Goal: Task Accomplishment & Management: Complete application form

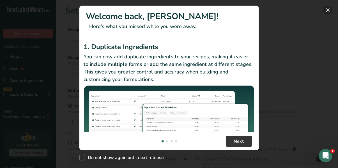
click at [326, 8] on button "New Features" at bounding box center [327, 10] width 9 height 9
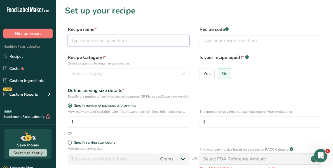
click at [152, 44] on input "text" at bounding box center [129, 40] width 122 height 11
type input "Apple Cider Donut"
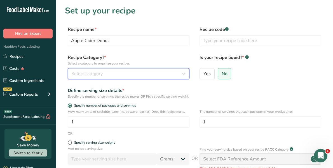
click at [125, 71] on div "Select category" at bounding box center [126, 73] width 111 height 7
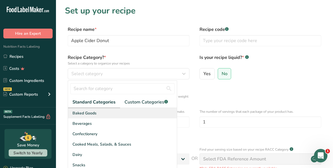
click at [99, 110] on div "Baked Goods" at bounding box center [122, 113] width 109 height 10
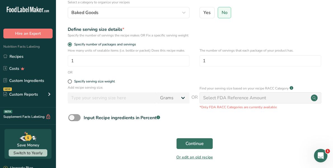
scroll to position [61, 0]
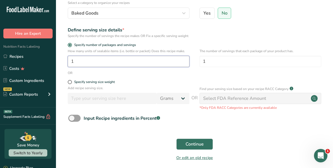
click at [104, 66] on input "1" at bounding box center [129, 61] width 122 height 11
type input "90"
click at [190, 146] on span "Continue" at bounding box center [195, 144] width 18 height 7
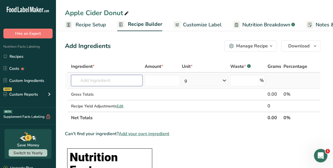
click at [119, 78] on input "text" at bounding box center [106, 80] width 71 height 11
type input "a"
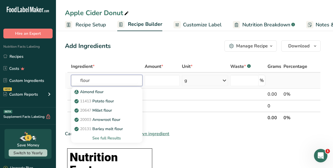
type input "flour"
click at [111, 140] on div "See full Results" at bounding box center [107, 138] width 62 height 6
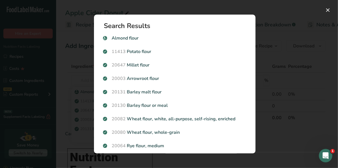
click at [262, 43] on div "Search Results [GEOGRAPHIC_DATA] flour 11413 Potato flour 20647 Millet flour 20…" at bounding box center [174, 84] width 179 height 157
click at [80, 57] on div "Search results modal" at bounding box center [169, 84] width 338 height 168
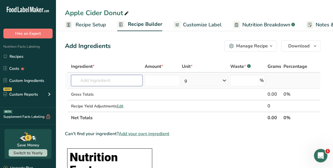
click at [106, 79] on input "text" at bounding box center [106, 80] width 71 height 11
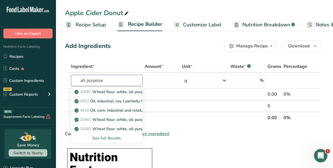
type input "all purpose"
type input "baking"
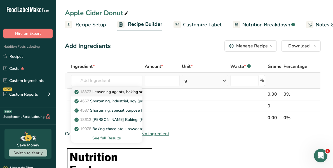
click at [111, 90] on p "18372 Leavening agents, baking soda" at bounding box center [112, 92] width 72 height 6
type input "Leavening agents, baking soda"
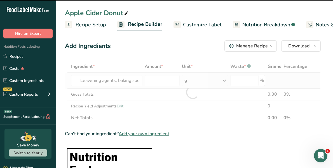
type input "0"
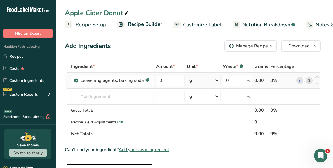
click at [170, 74] on td "0" at bounding box center [170, 81] width 31 height 16
click at [169, 80] on input "0" at bounding box center [170, 80] width 29 height 11
type input "18"
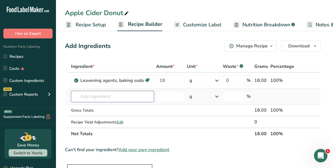
click at [105, 99] on div "Ingredient * Amount * Unit * Waste * .a-a{fill:#347362;}.b-a{fill:#fff;} Grams …" at bounding box center [193, 100] width 256 height 79
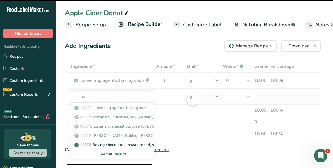
type input "bak"
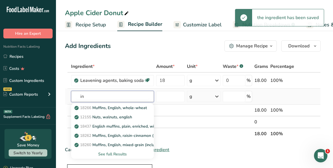
type input "i"
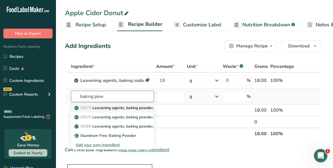
type input "baking pow"
click at [117, 105] on p "18371 Leavening agents, baking powder, low-sodium" at bounding box center [126, 108] width 101 height 6
type input "Leavening agents, baking powder, low-sodium"
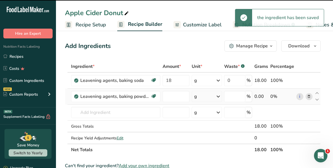
type input "0"
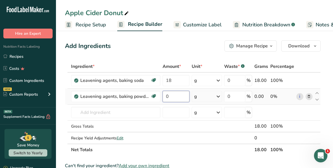
click at [180, 94] on input "0" at bounding box center [176, 96] width 27 height 11
type input "66"
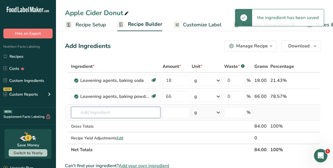
click at [103, 109] on div "Ingredient * Amount * Unit * Waste * .a-a{fill:#347362;}.b-a{fill:#fff;} Grams …" at bounding box center [193, 108] width 256 height 95
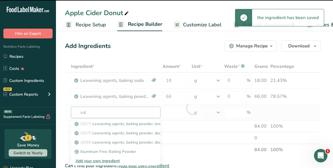
type input "salt"
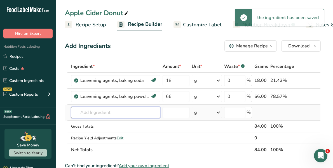
click at [103, 109] on input "text" at bounding box center [115, 112] width 89 height 11
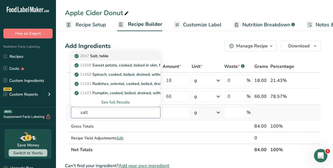
type input "salt"
click at [107, 58] on p "2047 Salt, table" at bounding box center [92, 56] width 33 height 6
type input "Salt, table"
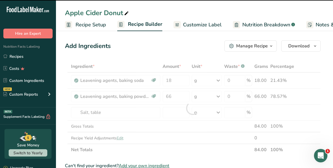
type input "0"
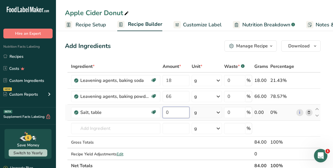
click at [170, 112] on input "0" at bounding box center [176, 112] width 27 height 11
click at [170, 112] on input "number" at bounding box center [176, 112] width 27 height 11
type input "36"
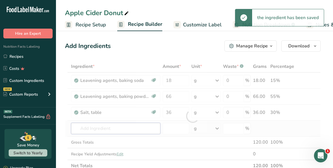
click at [103, 122] on div "Ingredient * Amount * Unit * Waste * .a-a{fill:#347362;}.b-a{fill:#fff;} Grams …" at bounding box center [193, 116] width 256 height 111
type input "v"
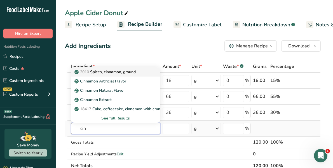
type input "cin"
click at [113, 74] on p "2010 Spices, cinnamon, ground" at bounding box center [106, 72] width 60 height 6
type input "Spices, cinnamon, ground"
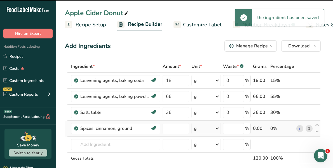
type input "0"
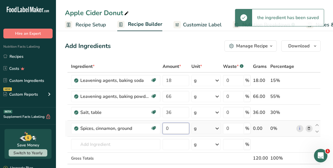
click at [173, 125] on input "0" at bounding box center [176, 128] width 27 height 11
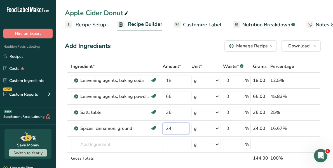
type input "24"
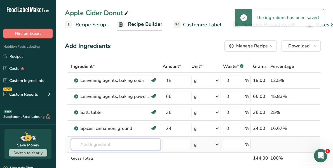
click at [88, 145] on div "Ingredient * Amount * Unit * Waste * .a-a{fill:#347362;}.b-a{fill:#fff;} Grams …" at bounding box center [193, 124] width 256 height 127
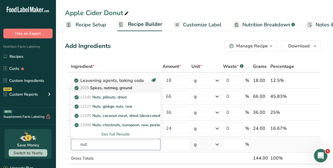
type input "nut"
click at [108, 89] on p "2025 Spices, nutmeg, ground" at bounding box center [104, 88] width 57 height 6
type input "Spices, nutmeg, ground"
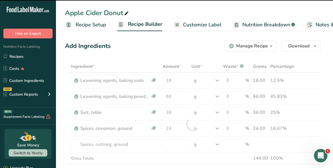
type input "0"
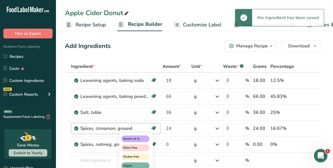
click at [171, 141] on div "Source of Antioxidants Dairy free Gluten free Vegan Vegetarian Soy free" at bounding box center [146, 160] width 54 height 57
click at [171, 142] on div "Source of Antioxidants Dairy free Gluten free Vegan Vegetarian Soy free" at bounding box center [146, 160] width 54 height 57
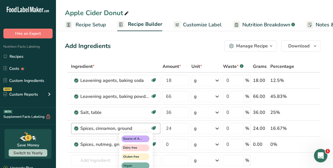
click at [169, 146] on div "Source of Antioxidants Dairy free Gluten free Vegan Vegetarian Soy free" at bounding box center [146, 160] width 54 height 57
click at [160, 168] on div "Source of Antioxidants Dairy free Gluten free Vegan Vegetarian Soy free" at bounding box center [146, 160] width 54 height 57
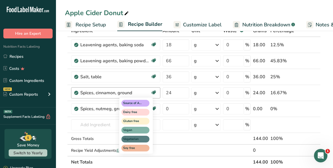
scroll to position [37, 0]
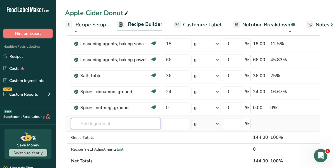
click at [78, 124] on input "text" at bounding box center [115, 123] width 89 height 11
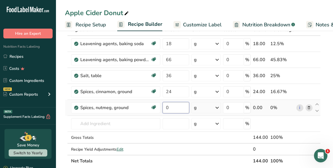
click at [170, 102] on input "0" at bounding box center [176, 107] width 27 height 11
type input "12"
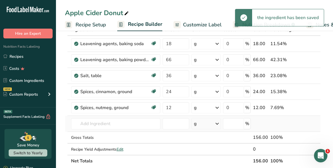
click at [118, 116] on div "Ingredient * Amount * Unit * Waste * .a-a{fill:#347362;}.b-a{fill:#fff;} Grams …" at bounding box center [193, 95] width 256 height 143
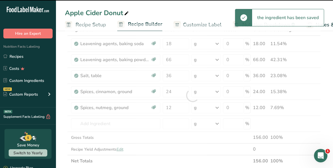
click at [108, 120] on div at bounding box center [193, 95] width 256 height 143
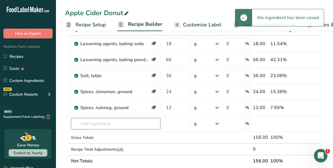
click at [108, 120] on input "text" at bounding box center [115, 123] width 89 height 11
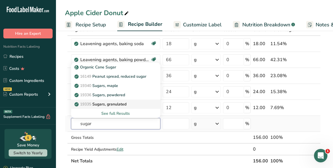
type input "sugar"
click at [109, 103] on p "19335 [GEOGRAPHIC_DATA], granulated" at bounding box center [101, 104] width 51 height 6
type input "Sugars, granulated"
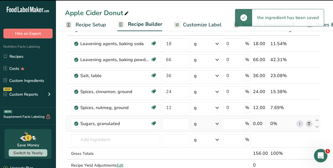
type input "0"
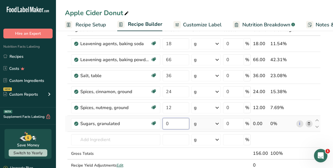
click at [173, 118] on input "0" at bounding box center [176, 123] width 27 height 11
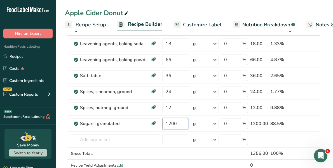
type input "1200"
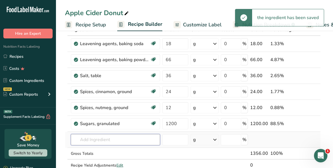
click at [114, 136] on div "Ingredient * Amount * Unit * Waste * .a-a{fill:#347362;}.b-a{fill:#fff;} Grams …" at bounding box center [193, 103] width 256 height 159
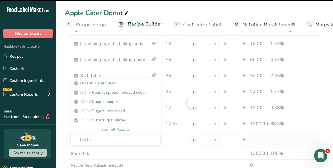
type input "butter"
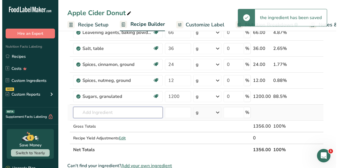
scroll to position [65, 0]
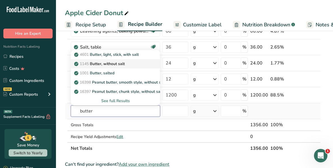
type input "butter"
click at [124, 63] on p "1145 Butter, without salt" at bounding box center [100, 64] width 50 height 6
type input "Butter, without salt"
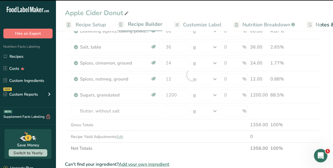
type input "0"
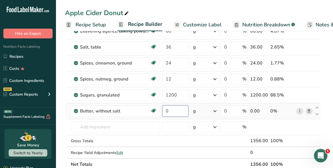
click at [177, 107] on input "0" at bounding box center [175, 110] width 26 height 11
type input "426"
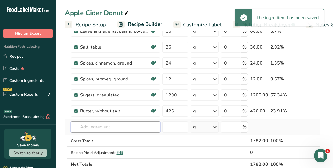
click at [89, 123] on div "Ingredient * Amount * Unit * Waste * .a-a{fill:#347362;}.b-a{fill:#fff;} Grams …" at bounding box center [193, 82] width 256 height 175
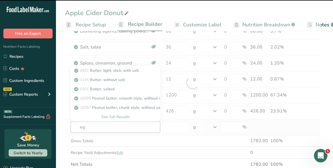
type input "egg"
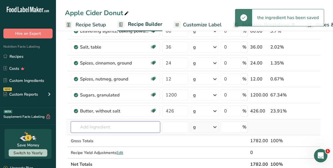
click at [92, 124] on input "text" at bounding box center [115, 126] width 89 height 11
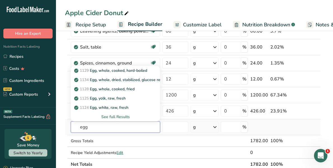
type input "egg"
click at [122, 114] on div "See full Results" at bounding box center [115, 117] width 80 height 6
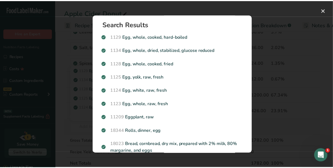
scroll to position [2, 0]
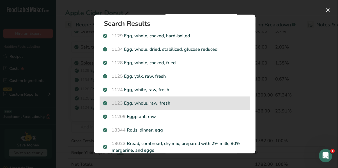
click at [142, 104] on p "1123 Egg, whole, raw, fresh" at bounding box center [174, 103] width 143 height 7
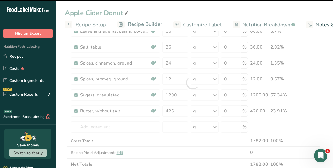
click at [142, 104] on div at bounding box center [193, 82] width 256 height 175
type input "0"
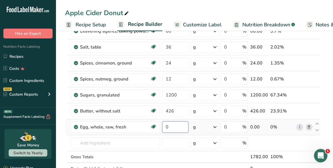
click at [174, 124] on input "0" at bounding box center [175, 126] width 26 height 11
type input "12"
click at [217, 124] on div "Ingredient * Amount * Unit * Waste * .a-a{fill:#347362;}.b-a{fill:#fff;} Grams …" at bounding box center [193, 90] width 256 height 191
click at [217, 125] on icon at bounding box center [215, 127] width 7 height 10
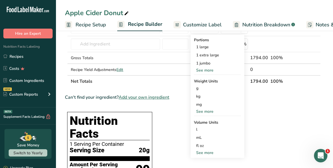
scroll to position [168, 0]
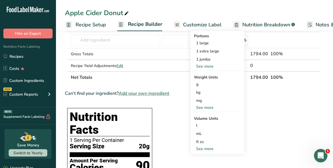
click at [208, 148] on div "See more" at bounding box center [217, 149] width 47 height 6
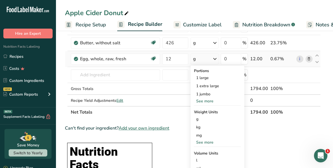
scroll to position [133, 0]
click at [208, 100] on div "See more" at bounding box center [217, 101] width 47 height 6
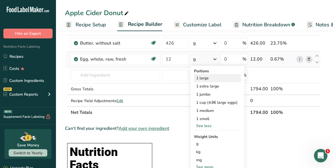
click at [205, 80] on div "1 large" at bounding box center [217, 78] width 47 height 8
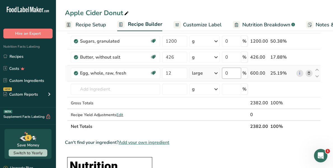
scroll to position [119, 0]
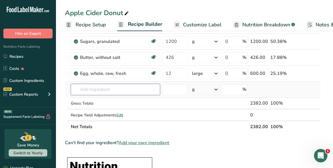
click at [111, 85] on input "text" at bounding box center [115, 89] width 89 height 11
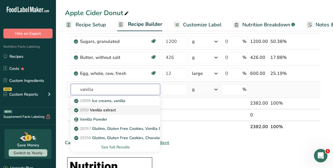
type input "vanilla"
click at [112, 105] on link "2050 Vanilla extract" at bounding box center [115, 109] width 89 height 9
type input "Vanilla extract"
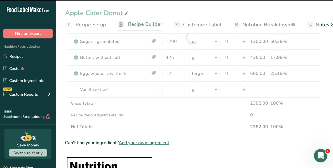
type input "0"
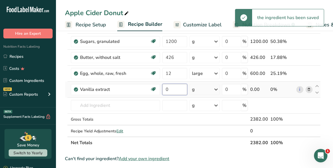
click at [179, 89] on input "0" at bounding box center [174, 89] width 25 height 11
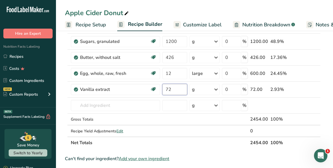
type input "72"
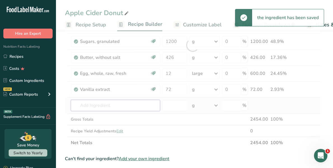
click at [103, 106] on div "Ingredient * Amount * Unit * Waste * .a-a{fill:#347362;}.b-a{fill:#fff;} Grams …" at bounding box center [193, 45] width 256 height 207
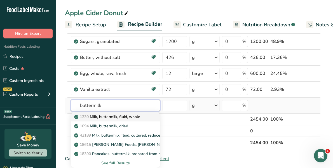
type input "buttermilk"
click at [114, 116] on p "1230 Milk, buttermilk, fluid, whole" at bounding box center [107, 117] width 65 height 6
type input "Milk, buttermilk, fluid, whole"
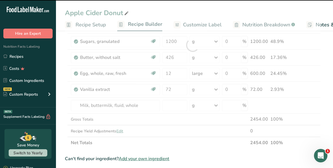
type input "0"
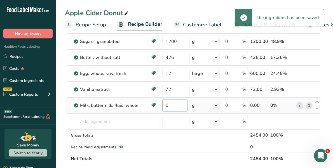
click at [172, 104] on input "0" at bounding box center [174, 105] width 25 height 11
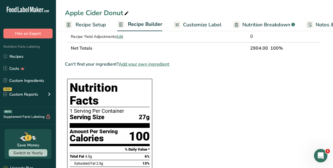
scroll to position [229, 0]
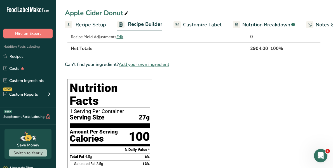
type input "450.000001"
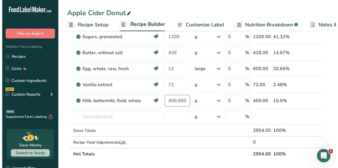
scroll to position [124, 0]
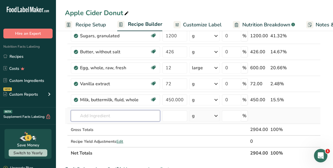
click at [110, 113] on div "Ingredient * Amount * Unit * Waste * .a-a{fill:#347362;}.b-a{fill:#fff;} Grams …" at bounding box center [193, 47] width 256 height 223
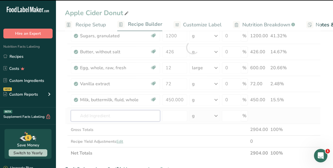
type input "f"
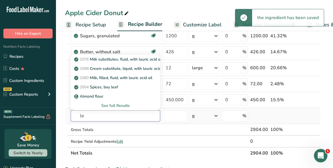
type input "l"
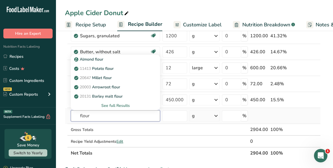
type input "flour"
click at [108, 106] on div "See full Results" at bounding box center [115, 106] width 80 height 6
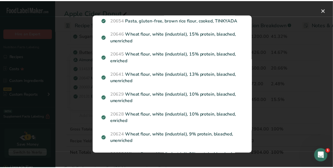
scroll to position [697, 0]
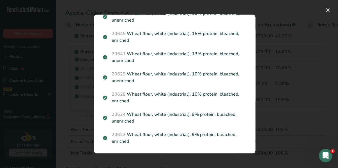
click at [259, 85] on div "Search Results [GEOGRAPHIC_DATA] flour 11413 Potato flour 20647 Millet flour 20…" at bounding box center [174, 84] width 179 height 157
click at [326, 10] on button "Search results modal" at bounding box center [327, 10] width 9 height 9
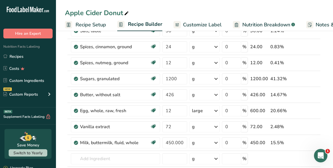
scroll to position [81, 0]
click at [183, 143] on input "450.000001" at bounding box center [174, 142] width 25 height 11
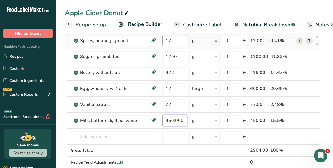
scroll to position [104, 0]
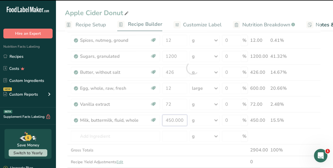
type input "3330"
type input "0"
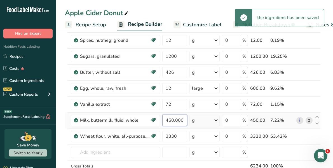
click at [176, 118] on input "450.000001" at bounding box center [174, 120] width 25 height 11
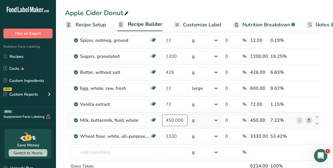
scroll to position [0, 6]
drag, startPoint x: 173, startPoint y: 120, endPoint x: 198, endPoint y: 123, distance: 24.8
click at [198, 123] on tr "Milk, buttermilk, fluid, whole Gluten free Vegetarian Soy free 450.000001 g Por…" at bounding box center [192, 120] width 255 height 16
type input "450"
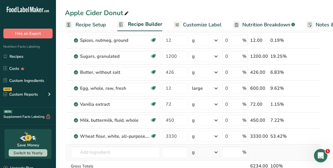
click at [163, 159] on div "Ingredient * Amount * Unit * Waste * .a-a{fill:#347362;}.b-a{fill:#fff;} Grams …" at bounding box center [193, 76] width 256 height 239
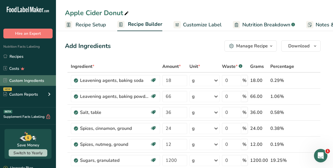
click at [39, 85] on link "Custom Ingredients" at bounding box center [28, 80] width 56 height 11
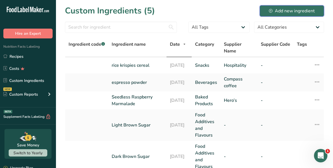
click at [265, 9] on button "Add new ingredient" at bounding box center [292, 10] width 64 height 11
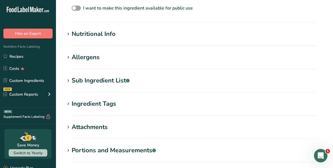
scroll to position [196, 0]
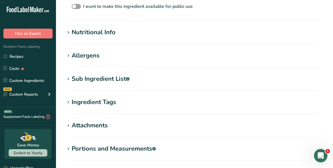
click at [104, 34] on div "Nutritional Info" at bounding box center [94, 32] width 44 height 9
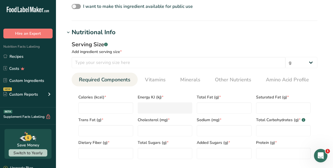
click at [104, 34] on div "Nutritional Info" at bounding box center [94, 32] width 44 height 9
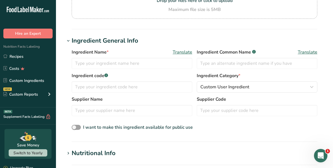
scroll to position [0, 0]
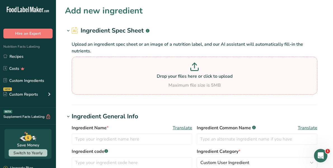
click at [199, 70] on icon at bounding box center [195, 69] width 8 height 3
click at [199, 70] on input "Drop your files here or click to upload Maximum file size is 5MB" at bounding box center [195, 76] width 246 height 38
type input "C:\fakepath\IMG_2191.jpg"
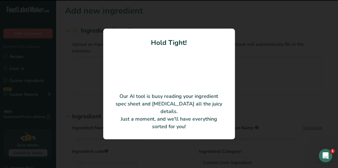
type input "Apples"
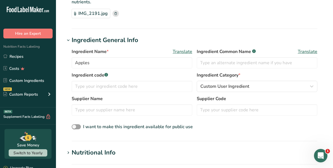
scroll to position [49, 0]
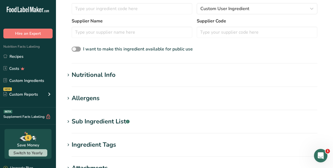
click at [113, 75] on div "Nutritional Info" at bounding box center [94, 74] width 44 height 9
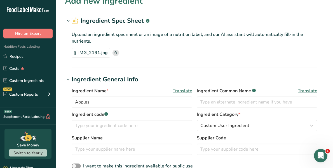
scroll to position [0, 0]
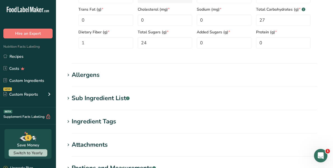
click at [104, 70] on h1 "Allergens" at bounding box center [194, 74] width 259 height 9
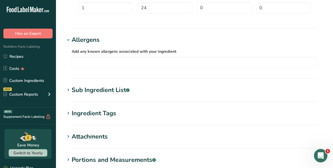
scroll to position [318, 0]
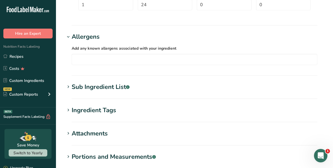
click at [102, 88] on div "Sub Ingredient List .a-a{fill:#347362;}.b-a{fill:#fff;}" at bounding box center [101, 86] width 58 height 9
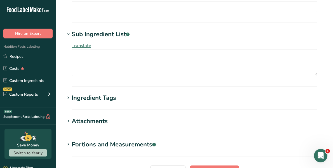
scroll to position [371, 0]
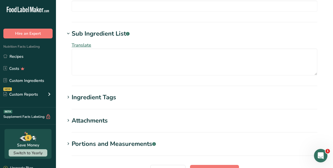
click at [89, 100] on div "Ingredient Tags" at bounding box center [94, 97] width 45 height 9
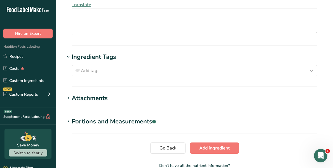
scroll to position [412, 0]
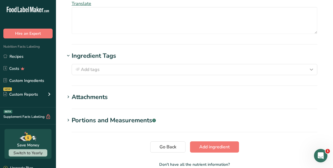
click at [89, 98] on div "Attachments" at bounding box center [90, 96] width 36 height 9
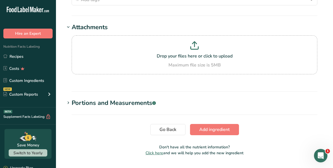
scroll to position [482, 0]
click at [89, 98] on div "Portions and Measurements .a-a{fill:#347362;}.b-a{fill:#fff;}" at bounding box center [114, 102] width 84 height 9
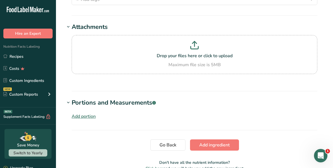
click at [226, 147] on button "Add ingredient" at bounding box center [214, 144] width 49 height 11
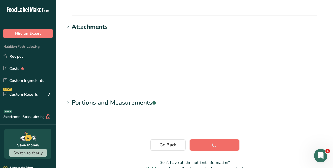
scroll to position [105, 0]
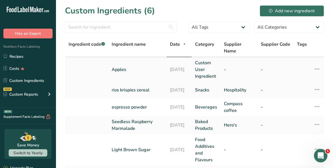
click at [120, 68] on link "Apples" at bounding box center [138, 69] width 52 height 7
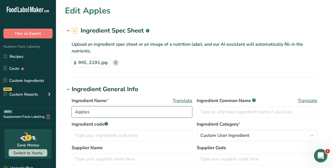
click at [105, 109] on input "Apples" at bounding box center [132, 111] width 121 height 11
click at [105, 109] on input "Apple V" at bounding box center [132, 111] width 121 height 11
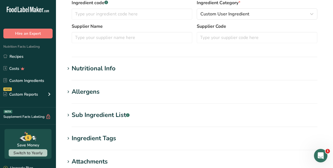
scroll to position [122, 0]
type input "Apple Cider"
click at [94, 74] on section "Nutritional Info Serving Size .a-a{fill:#347362;}.b-a{fill:#fff;} Add ingredien…" at bounding box center [194, 72] width 259 height 17
click at [93, 70] on div "Nutritional Info" at bounding box center [94, 68] width 44 height 9
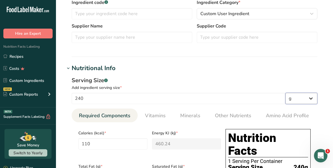
drag, startPoint x: 305, startPoint y: 103, endPoint x: 310, endPoint y: 95, distance: 9.4
click at [310, 95] on select "g kg mg mcg lb oz l mL fl oz tbsp tsp cup qt gallon" at bounding box center [302, 98] width 32 height 11
select select "18"
click at [286, 93] on select "g kg mg mcg lb oz l mL fl oz tbsp tsp cup qt gallon" at bounding box center [302, 98] width 32 height 11
type input "3253.1376"
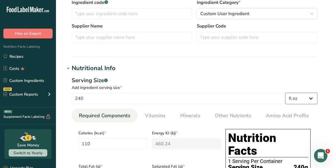
type KJ "13611.1401"
type Fat "29.5764"
type Carbohydrates "798.498"
type Fiber "29.5764"
type Sugars "709.776"
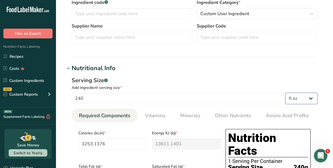
select select "22"
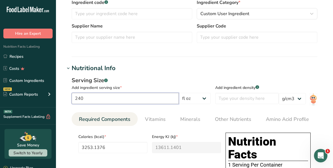
click at [116, 101] on input "240" at bounding box center [125, 98] width 107 height 11
type input "24"
type input "325.3138"
type KJ "1361.114"
type Fat "2.9576"
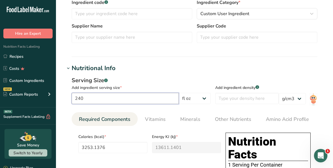
type Carbohydrates "79.8498"
type Fiber "2.9576"
type Sugars "70.9776"
type input "2"
type input "27.1095"
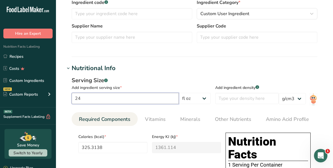
type KJ "113.4262"
type Fat "0.2465"
type Carbohydrates "6.6542"
type Fiber "0.2465"
type Sugars "5.9148"
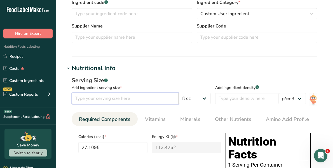
type input "8"
type input "108.4379"
type KJ "453.7047"
type Fat "0.9859"
type Carbohydrates "26.6166"
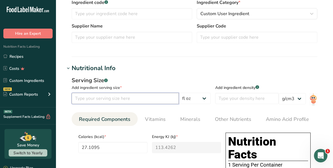
type Fiber "0.9859"
type Sugars "23.6592"
type input "8"
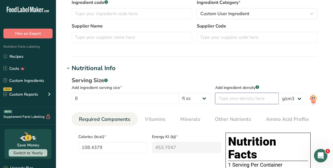
click at [260, 99] on input "number" at bounding box center [247, 98] width 64 height 11
click at [296, 103] on select "lb/ft3 g/cm3" at bounding box center [292, 98] width 27 height 11
click at [291, 79] on div "lb/ft3 g/cm3" at bounding box center [292, 90] width 27 height 28
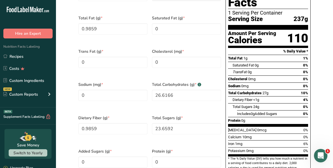
scroll to position [230, 0]
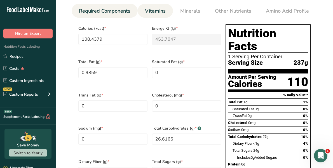
click at [152, 11] on span "Vitamins" at bounding box center [155, 11] width 21 height 8
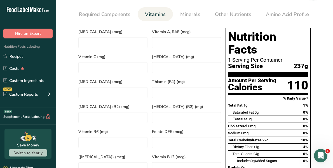
scroll to position [219, 0]
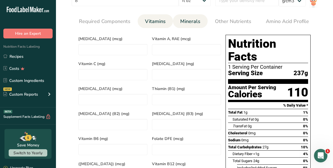
click at [192, 19] on span "Minerals" at bounding box center [190, 22] width 20 height 8
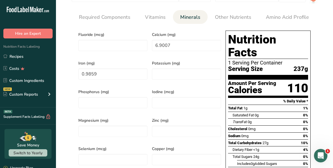
scroll to position [224, 0]
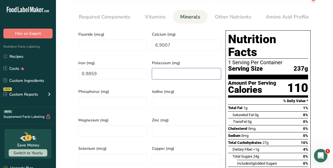
click at [189, 68] on input "number" at bounding box center [186, 73] width 69 height 11
type input "218"
click at [199, 89] on span "Iodine (mcg)" at bounding box center [186, 92] width 69 height 6
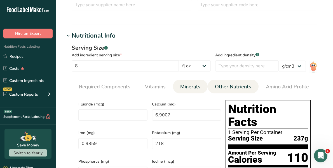
scroll to position [154, 0]
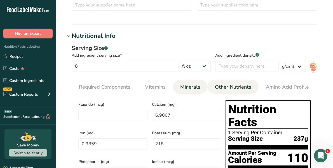
click at [222, 83] on span "Other Nutrients" at bounding box center [233, 87] width 36 height 8
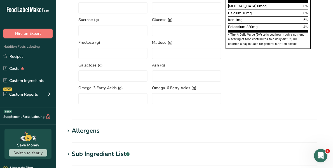
scroll to position [532, 0]
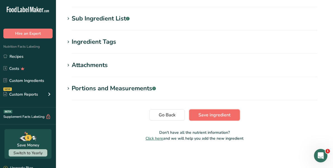
click at [215, 115] on span "Save ingredient" at bounding box center [215, 114] width 32 height 7
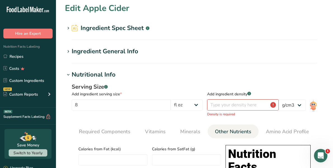
scroll to position [0, 0]
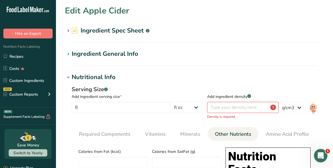
click at [225, 114] on p "Density is required" at bounding box center [243, 116] width 72 height 5
click at [246, 105] on input "number" at bounding box center [243, 107] width 72 height 11
click at [305, 104] on select "lb/ft3 g/cm3" at bounding box center [292, 107] width 27 height 11
click at [203, 108] on select "g kg mg mcg lb oz l mL fl oz tbsp tsp cup qt gallon" at bounding box center [187, 107] width 32 height 11
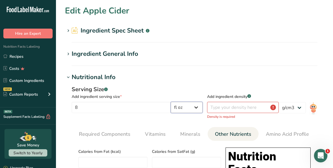
select select "17"
click at [174, 102] on select "g kg mg mcg lb oz l mL fl oz tbsp tsp cup qt gallon" at bounding box center [187, 107] width 32 height 11
drag, startPoint x: 127, startPoint y: 83, endPoint x: 106, endPoint y: 111, distance: 35.4
click at [106, 111] on input "8" at bounding box center [121, 107] width 99 height 11
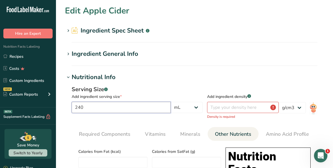
type input "240"
click at [191, 112] on select "g kg mg mcg lb oz l mL fl oz tbsp tsp cup qt gallon" at bounding box center [187, 107] width 32 height 11
select select "5"
click at [203, 102] on select "g kg mg mcg lb oz l mL fl oz tbsp tsp cup qt gallon" at bounding box center [187, 107] width 32 height 11
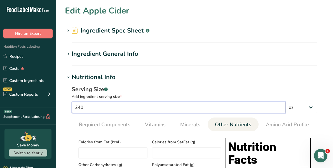
click at [148, 102] on input "240" at bounding box center [179, 107] width 214 height 11
type input "2"
type input "8"
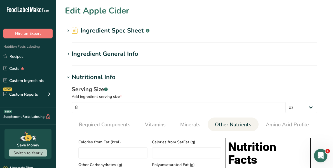
click at [296, 88] on div "Serving Size .a-a{fill:#347362;}.b-a{fill:#fff;}" at bounding box center [195, 89] width 246 height 8
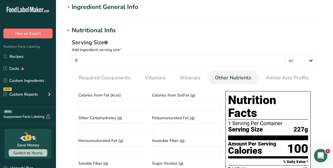
scroll to position [46, 0]
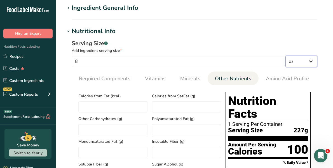
click at [314, 66] on select "g kg mg mcg lb oz l mL fl oz tbsp tsp cup qt gallon" at bounding box center [302, 61] width 32 height 11
select select "0"
click at [286, 56] on select "g kg mg mcg lb oz l mL fl oz tbsp tsp cup qt gallon" at bounding box center [302, 61] width 32 height 11
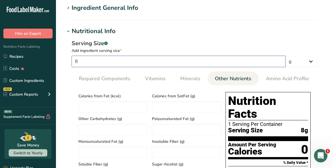
click at [140, 63] on input "8" at bounding box center [179, 61] width 214 height 11
type input "240"
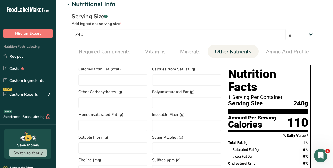
scroll to position [72, 0]
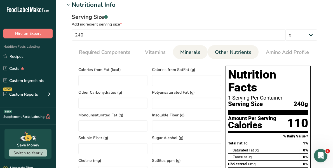
click at [192, 49] on span "Minerals" at bounding box center [190, 52] width 20 height 8
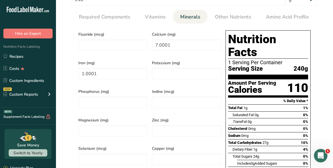
scroll to position [105, 0]
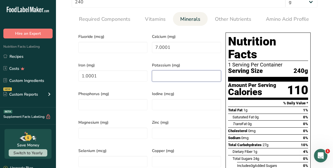
click at [179, 75] on input "number" at bounding box center [186, 75] width 69 height 11
type input "218"
click at [187, 63] on span "Potassium (mg)" at bounding box center [186, 65] width 69 height 6
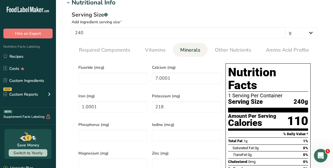
scroll to position [74, 0]
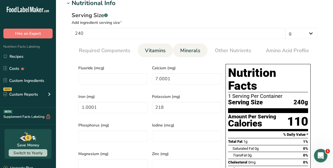
click at [139, 46] on li "Vitamins" at bounding box center [155, 50] width 35 height 14
click at [143, 46] on link "Vitamins" at bounding box center [155, 50] width 25 height 14
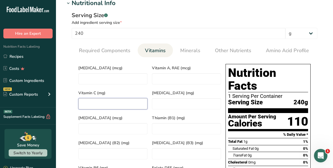
click at [114, 98] on C "number" at bounding box center [112, 103] width 69 height 11
type C "0"
click at [125, 88] on div "Vitamin C (mg) 0" at bounding box center [113, 99] width 74 height 25
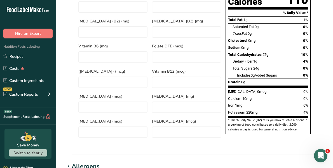
scroll to position [196, 0]
click at [234, 137] on section "Nutritional Info Serving Size .a-a{fill:#347362;}.b-a{fill:#fff;} Add ingredien…" at bounding box center [194, 16] width 259 height 278
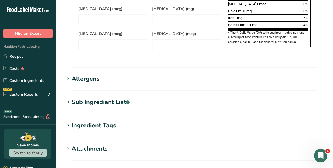
scroll to position [355, 0]
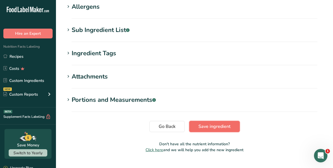
click at [218, 121] on button "Save ingredient" at bounding box center [214, 126] width 51 height 11
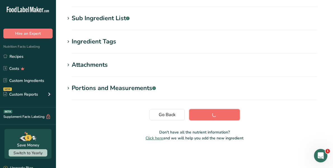
scroll to position [105, 0]
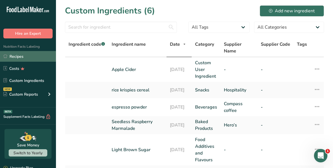
click at [39, 59] on link "Recipes" at bounding box center [28, 56] width 56 height 11
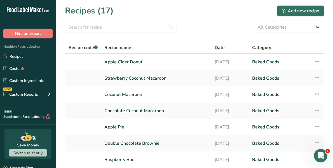
click at [119, 59] on link "Apple Cider Donut" at bounding box center [156, 62] width 104 height 12
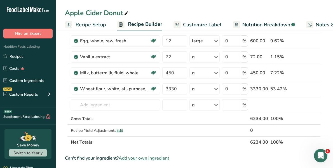
scroll to position [152, 0]
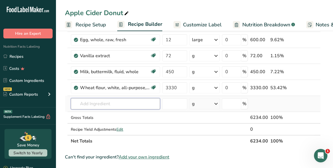
click at [109, 107] on input "text" at bounding box center [115, 103] width 89 height 11
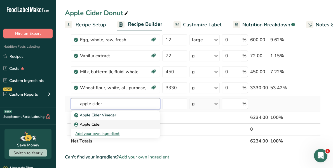
type input "apple cider"
click at [94, 122] on p "Apple Cider" at bounding box center [87, 124] width 25 height 6
type input "Apple Cider"
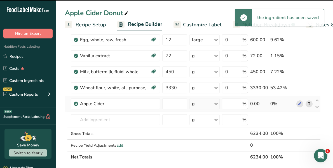
type input "0"
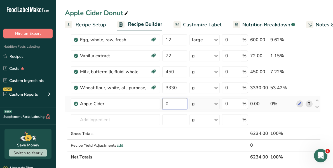
click at [175, 98] on input "0" at bounding box center [174, 103] width 25 height 11
type input "96"
click at [218, 100] on div "Ingredient * Amount * Unit * Waste * .a-a{fill:#347362;}.b-a{fill:#fff;} Grams …" at bounding box center [193, 35] width 256 height 255
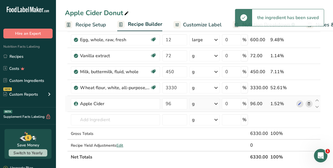
click at [218, 100] on icon at bounding box center [216, 104] width 7 height 10
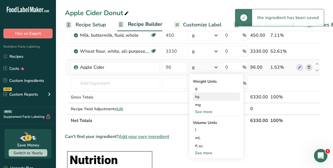
scroll to position [205, 0]
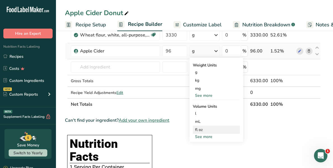
click at [210, 128] on div "fl oz" at bounding box center [216, 130] width 43 height 6
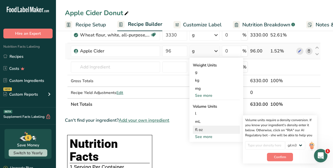
click at [210, 128] on div "fl oz" at bounding box center [216, 130] width 43 height 6
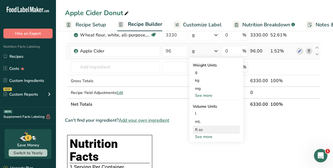
click at [203, 127] on div "fl oz" at bounding box center [216, 130] width 43 height 6
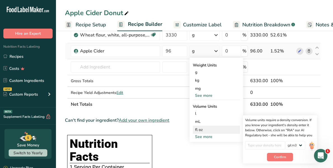
click at [203, 127] on div "fl oz" at bounding box center [216, 130] width 43 height 6
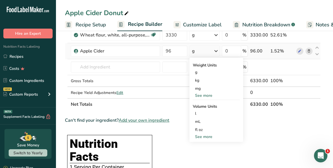
click at [205, 135] on div "See more" at bounding box center [216, 137] width 47 height 6
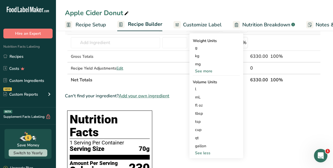
scroll to position [229, 0]
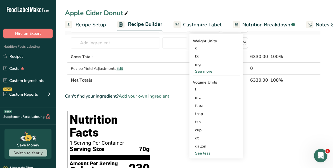
click at [204, 72] on div "See more" at bounding box center [216, 71] width 47 height 6
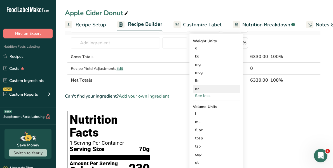
click at [200, 85] on div "oz" at bounding box center [216, 89] width 47 height 8
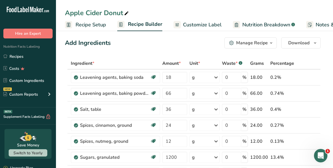
scroll to position [0, 0]
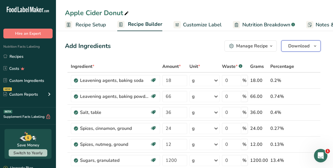
click at [305, 47] on span "Download" at bounding box center [299, 46] width 21 height 7
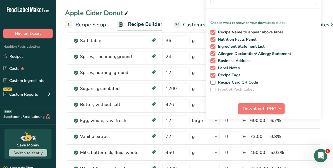
scroll to position [72, 0]
click at [262, 107] on span "Download" at bounding box center [253, 108] width 21 height 7
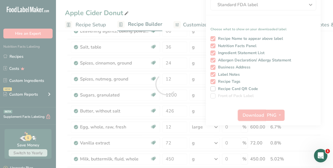
scroll to position [0, 0]
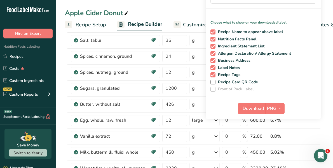
click at [190, 4] on div "Apple Cider Donut Recipe Setup Recipe Builder Customize Label Nutrition Breakdo…" at bounding box center [194, 15] width 277 height 31
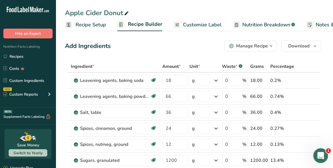
click at [318, 159] on div "Open Intercom Messenger" at bounding box center [320, 154] width 18 height 18
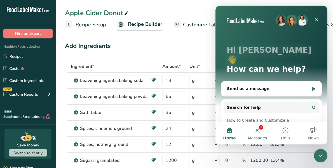
click at [257, 136] on span "Messages" at bounding box center [257, 138] width 19 height 4
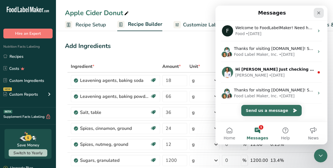
click at [320, 13] on icon "Close" at bounding box center [319, 13] width 4 height 4
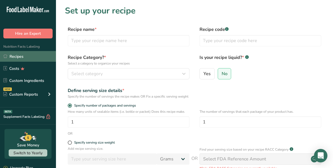
click at [25, 57] on link "Recipes" at bounding box center [28, 56] width 56 height 11
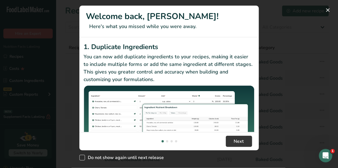
click at [145, 158] on span "Do not show again until next release" at bounding box center [124, 158] width 79 height 6
click at [83, 158] on input "Do not show again until next release" at bounding box center [81, 158] width 4 height 4
checkbox input "true"
click at [327, 11] on button "New Features" at bounding box center [327, 10] width 9 height 9
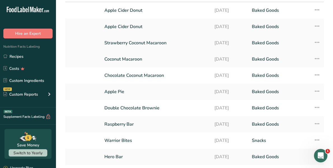
scroll to position [50, 0]
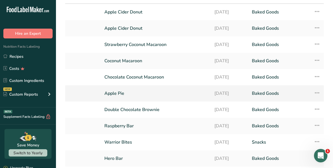
click at [122, 95] on link "Apple Pie" at bounding box center [155, 93] width 103 height 12
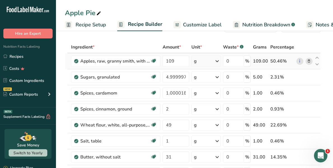
scroll to position [31, 0]
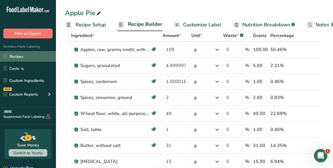
click at [25, 56] on link "Recipes" at bounding box center [28, 56] width 56 height 11
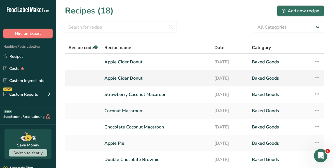
click at [123, 82] on link "Apple Cider Donut" at bounding box center [155, 78] width 103 height 12
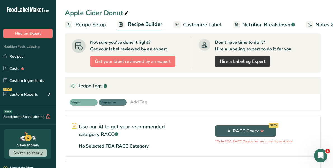
scroll to position [405, 0]
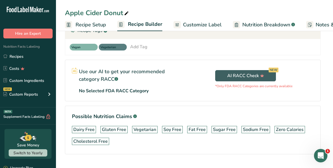
click at [126, 13] on icon at bounding box center [126, 14] width 5 height 8
click at [160, 11] on input "Apple Cider Donut" at bounding box center [194, 13] width 259 height 10
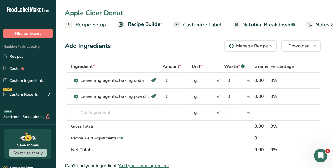
scroll to position [1, 0]
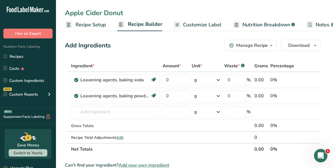
click at [264, 48] on div "Manage Recipe" at bounding box center [252, 45] width 32 height 7
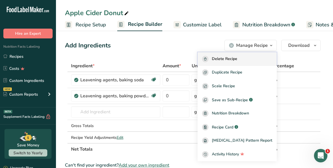
click at [260, 52] on button "Delete Recipe" at bounding box center [237, 59] width 79 height 14
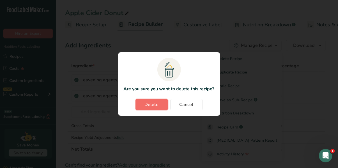
click at [157, 102] on span "Delete" at bounding box center [152, 104] width 14 height 7
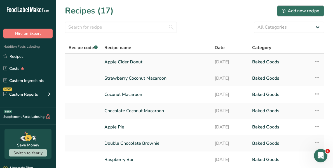
click at [124, 57] on link "Apple Cider Donut" at bounding box center [156, 62] width 104 height 12
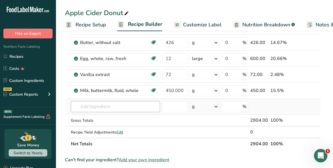
scroll to position [134, 0]
click at [108, 101] on input "text" at bounding box center [115, 106] width 89 height 11
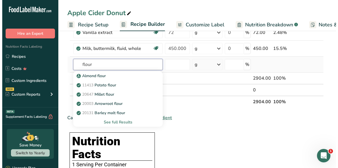
scroll to position [176, 0]
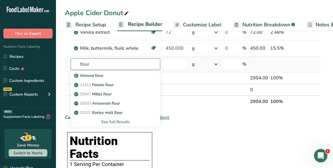
type input "flour"
click at [111, 119] on div "See full Results" at bounding box center [115, 122] width 80 height 6
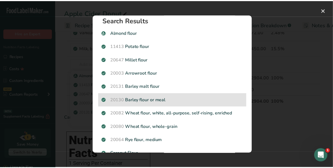
scroll to position [6, 0]
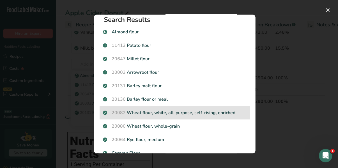
click at [149, 112] on p "20082 Wheat flour, white, all-purpose, self-rising, enriched" at bounding box center [174, 112] width 143 height 7
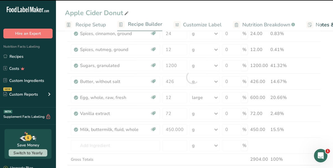
scroll to position [94, 0]
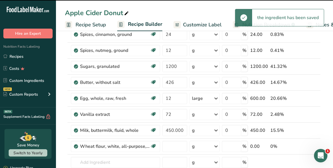
type input "0"
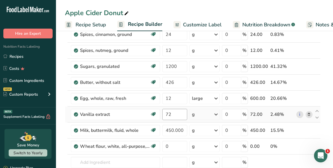
scroll to position [127, 0]
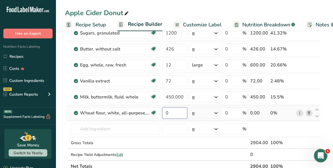
click at [176, 111] on input "0" at bounding box center [174, 112] width 25 height 11
type input "3330"
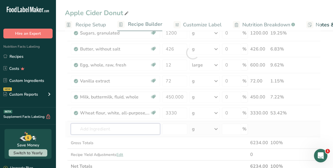
click at [133, 128] on div "Ingredient * Amount * Unit * Waste * .a-a{fill:#347362;}.b-a{fill:#fff;} Grams …" at bounding box center [193, 52] width 256 height 239
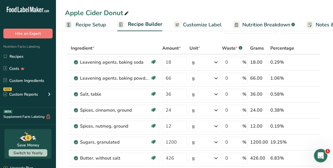
scroll to position [5, 0]
